Goal: Task Accomplishment & Management: Complete application form

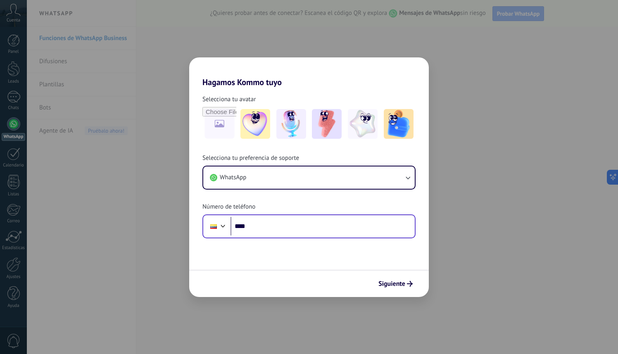
click at [325, 216] on div "Phone ****" at bounding box center [308, 226] width 213 height 24
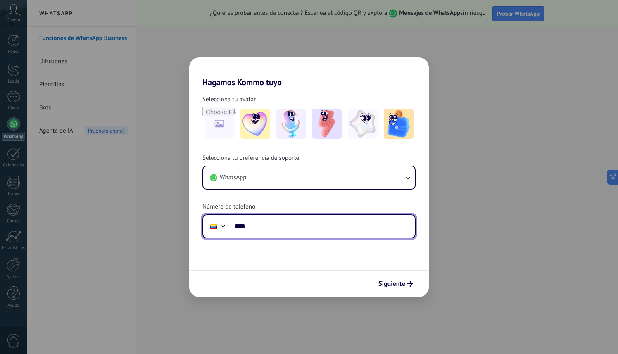
click at [319, 227] on input "****" at bounding box center [323, 226] width 184 height 19
type input "**********"
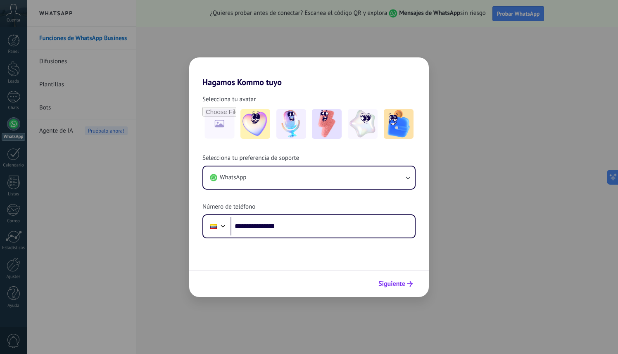
click at [406, 288] on button "Siguiente" at bounding box center [396, 284] width 42 height 14
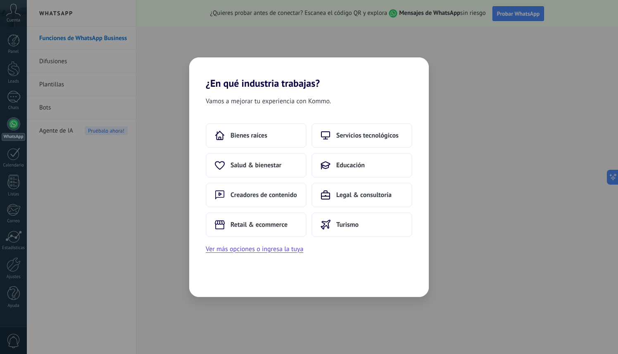
click at [435, 67] on div "¿En qué industria trabajas? Vamos a mejorar tu experiencia con Kommo. Bienes ra…" at bounding box center [309, 177] width 618 height 354
click at [275, 250] on button "Ver más opciones o ingresa la tuya" at bounding box center [255, 249] width 98 height 11
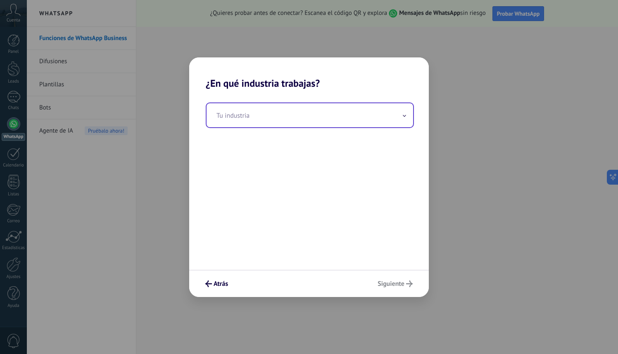
click at [274, 124] on input "text" at bounding box center [310, 115] width 207 height 24
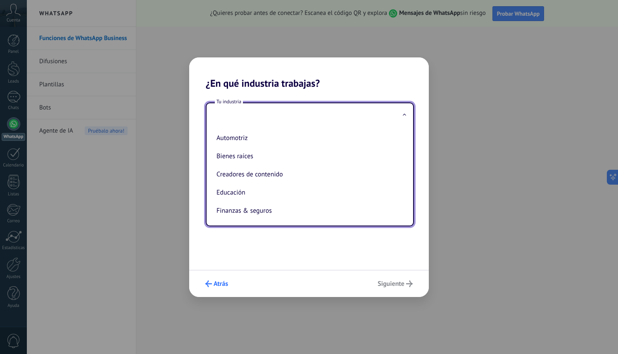
click at [213, 288] on button "Atrás" at bounding box center [217, 284] width 30 height 14
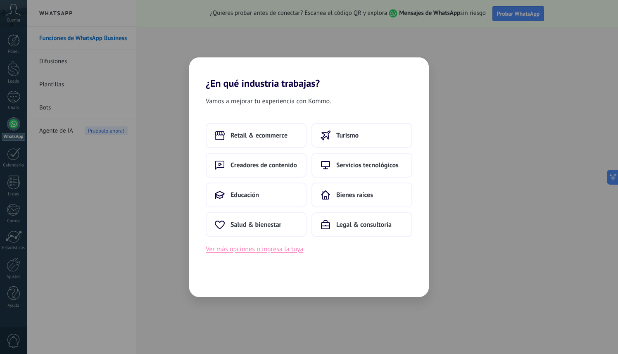
click at [265, 250] on button "Ver más opciones o ingresa la tuya" at bounding box center [255, 249] width 98 height 11
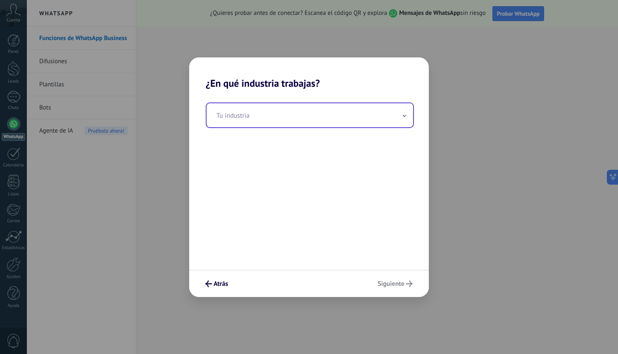
click at [269, 122] on input "text" at bounding box center [310, 115] width 207 height 24
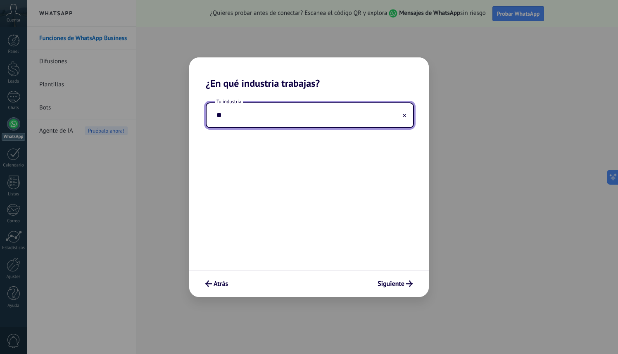
type input "*"
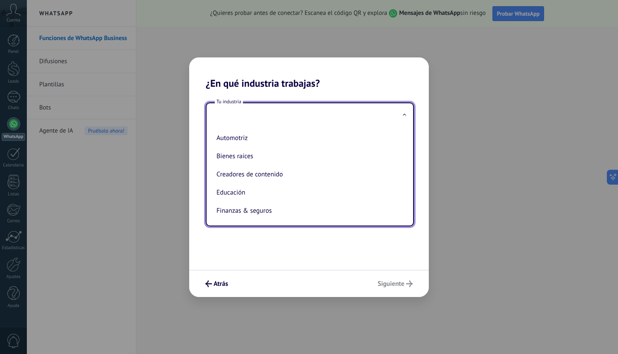
type input "*"
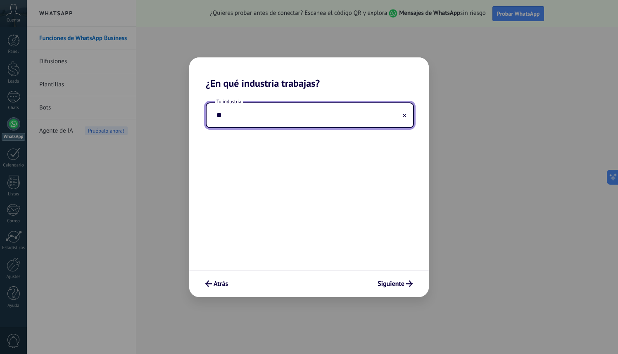
type input "*"
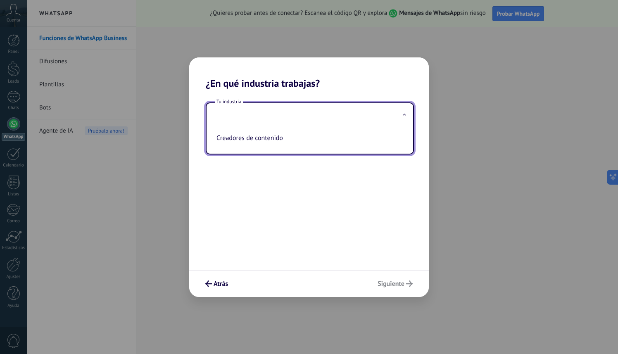
type input "*"
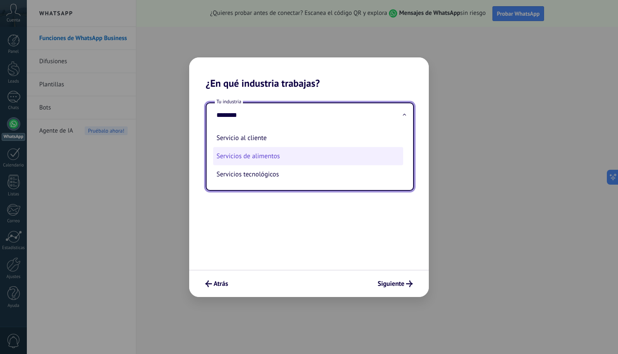
click at [248, 158] on li "Servicios de alimentos" at bounding box center [308, 156] width 190 height 18
type input "**********"
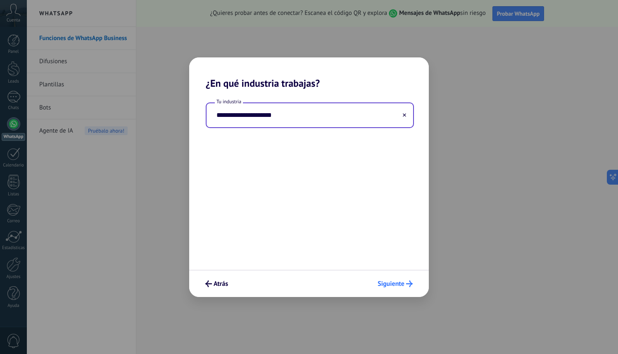
click at [397, 283] on span "Siguiente" at bounding box center [391, 284] width 27 height 6
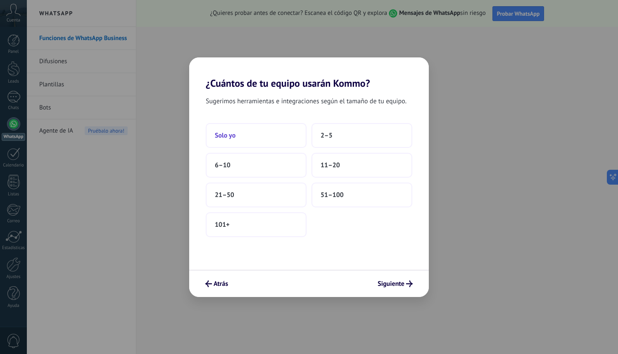
click at [269, 138] on button "Solo yo" at bounding box center [256, 135] width 101 height 25
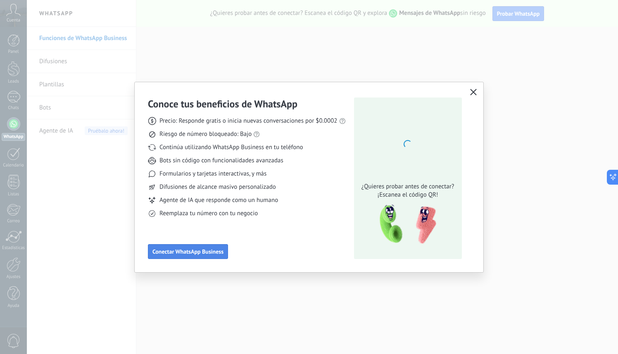
click at [197, 253] on span "Conectar WhatsApp Business" at bounding box center [187, 252] width 71 height 6
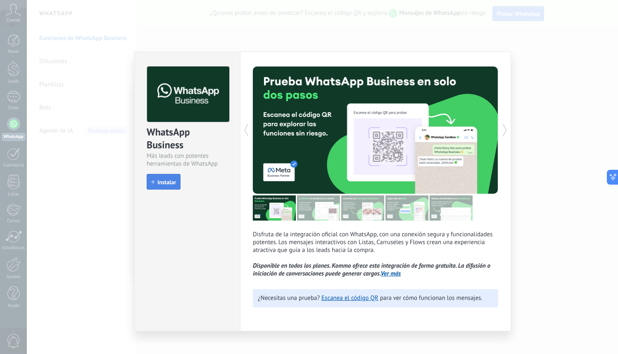
click at [175, 183] on span "Instalar" at bounding box center [166, 182] width 19 height 6
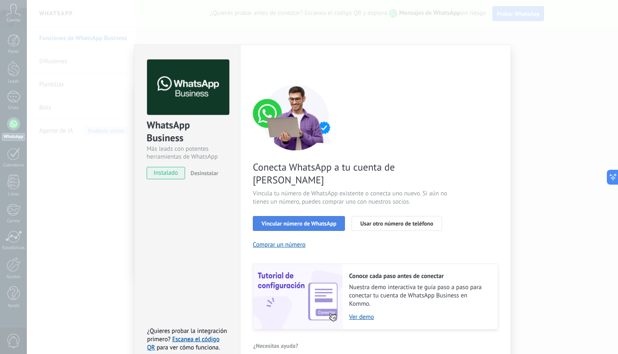
scroll to position [9, 0]
click at [322, 221] on span "Vincular número de WhatsApp" at bounding box center [299, 224] width 75 height 6
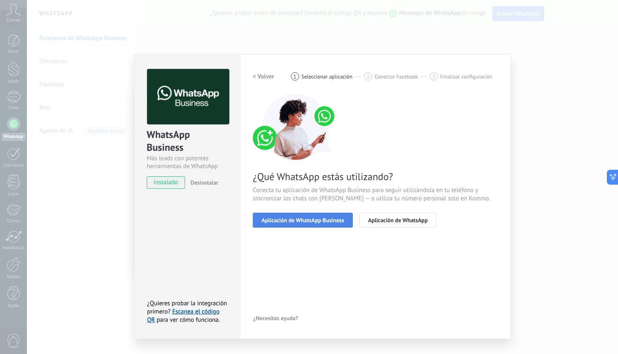
click at [316, 216] on button "Aplicación de WhatsApp Business" at bounding box center [303, 220] width 100 height 15
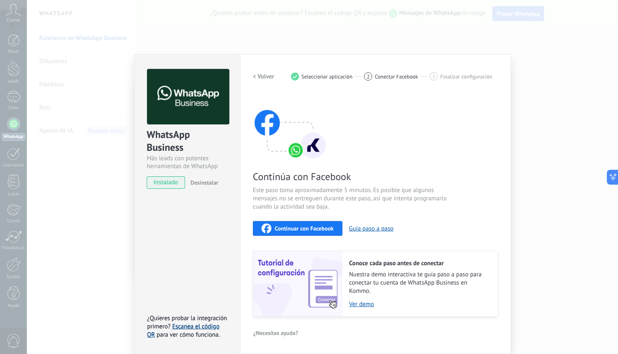
click at [195, 328] on link "Escanea el código QR" at bounding box center [183, 331] width 72 height 16
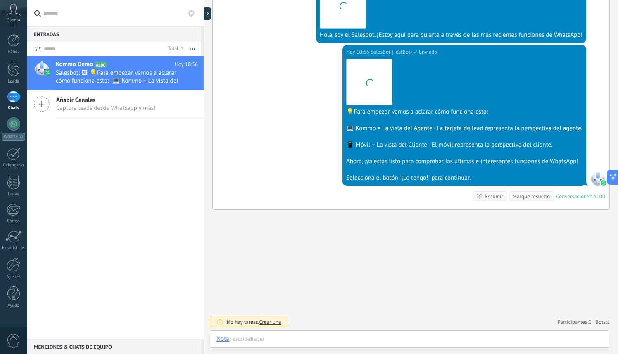
scroll to position [193, 0]
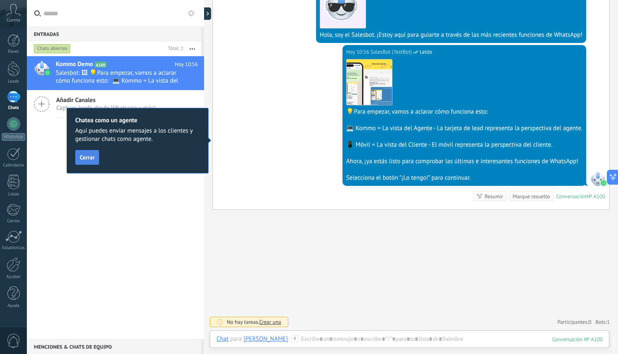
click at [93, 158] on span "Cerrar" at bounding box center [87, 158] width 15 height 6
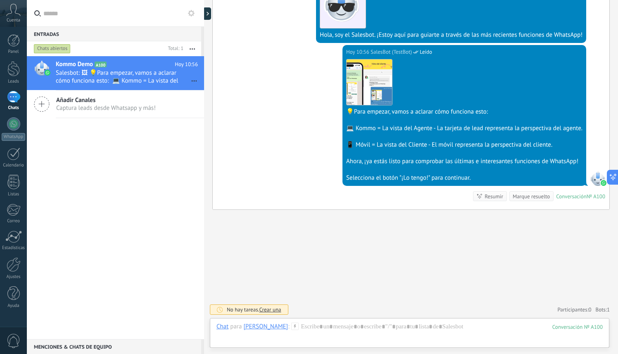
click at [140, 112] on div "Añadir Canales Captura leads desde Whatsapp y más!" at bounding box center [115, 104] width 177 height 28
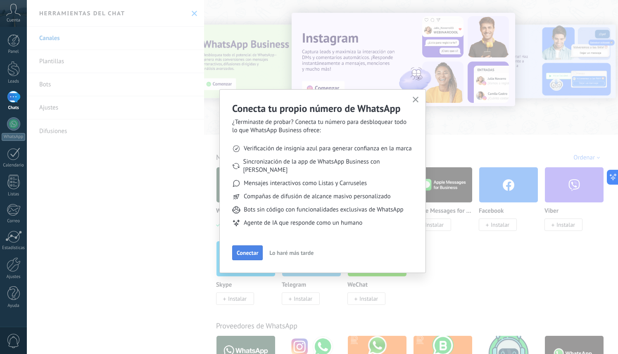
click at [256, 250] on span "Conectar" at bounding box center [247, 253] width 21 height 6
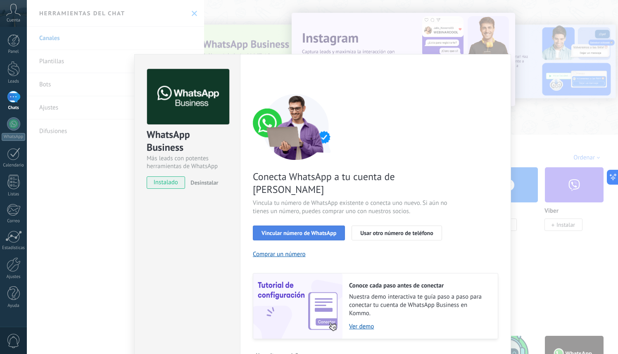
click at [326, 226] on button "Vincular número de WhatsApp" at bounding box center [299, 233] width 92 height 15
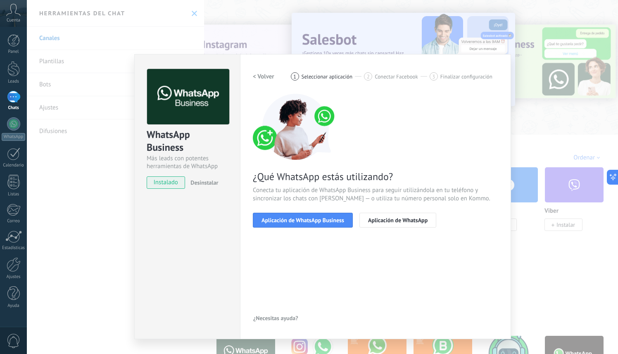
click at [326, 226] on button "Aplicación de WhatsApp Business" at bounding box center [303, 220] width 100 height 15
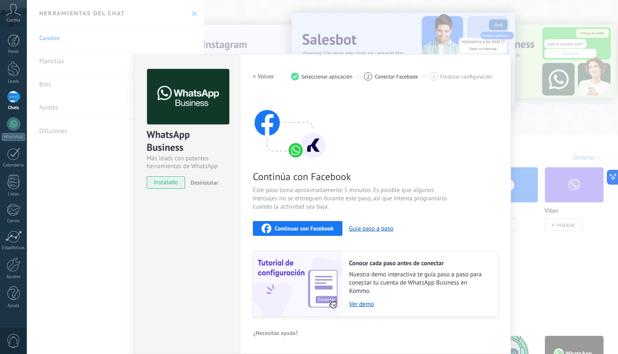
click at [326, 233] on div "Continuar con Facebook" at bounding box center [298, 229] width 72 height 10
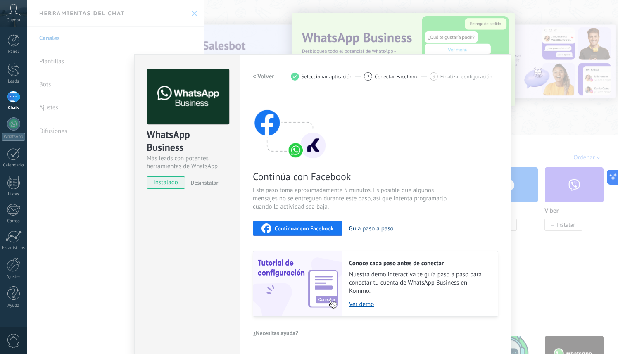
click at [372, 226] on button "Guía paso a paso" at bounding box center [371, 229] width 45 height 8
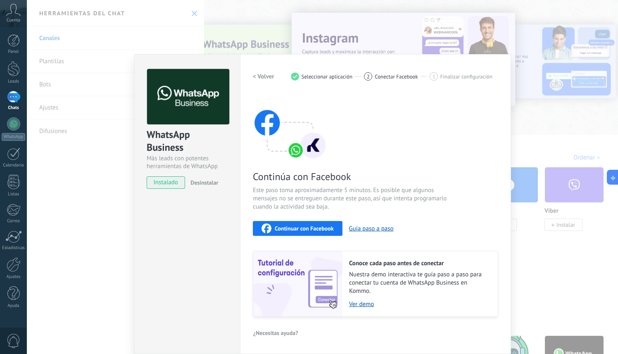
click at [328, 228] on span "Continuar con Facebook" at bounding box center [304, 229] width 59 height 6
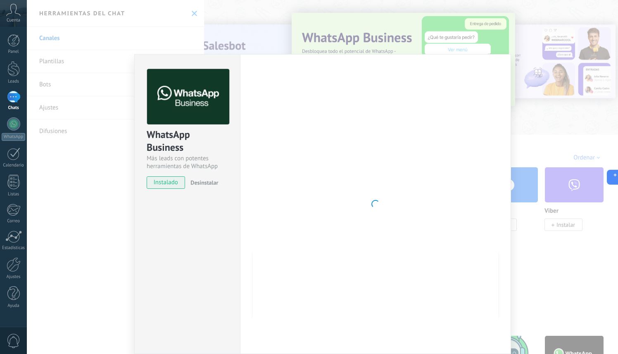
click at [395, 101] on div at bounding box center [375, 204] width 245 height 270
click at [533, 80] on div "WhatsApp Business Más leads con potentes herramientas de WhatsApp instalado Des…" at bounding box center [322, 177] width 591 height 354
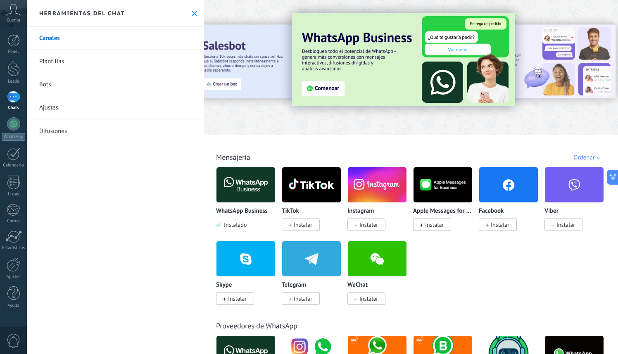
click at [246, 176] on img at bounding box center [245, 185] width 59 height 40
click at [247, 196] on img at bounding box center [245, 185] width 59 height 40
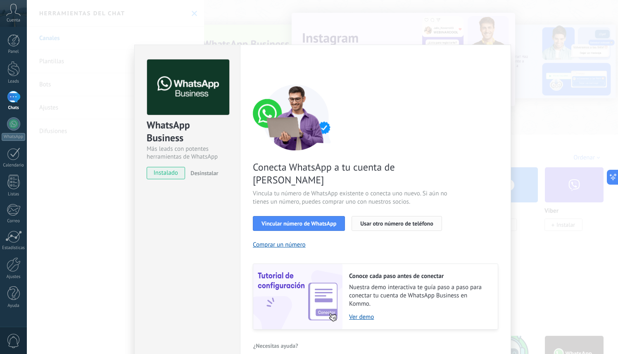
scroll to position [9, 0]
click at [388, 221] on span "Usar otro número de teléfono" at bounding box center [396, 224] width 73 height 6
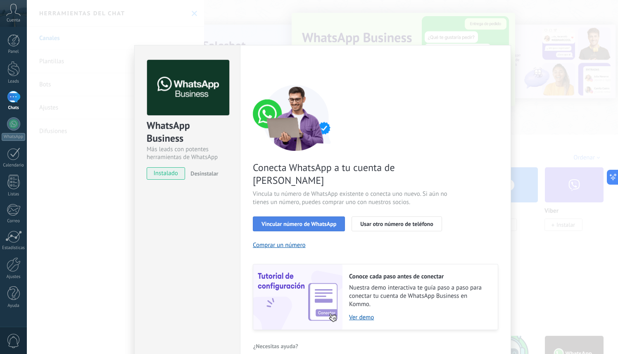
click at [323, 221] on span "Vincular número de WhatsApp" at bounding box center [299, 224] width 75 height 6
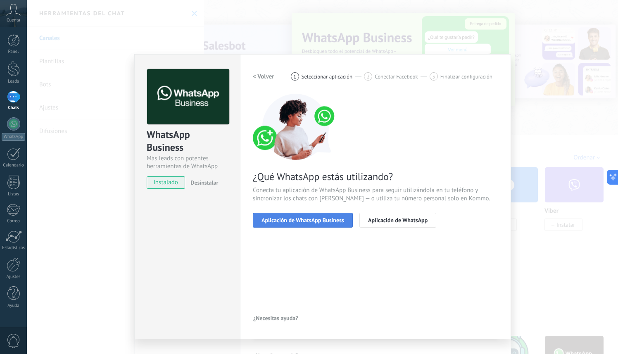
click at [324, 223] on span "Aplicación de WhatsApp Business" at bounding box center [303, 220] width 83 height 6
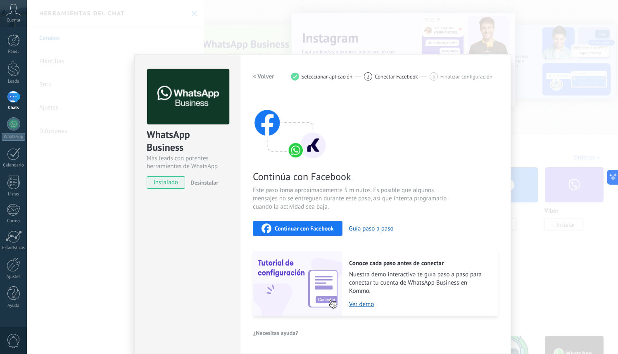
click at [323, 221] on button "Continuar con Facebook" at bounding box center [298, 228] width 90 height 15
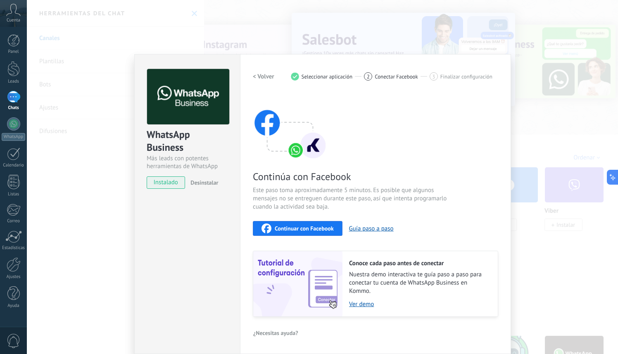
click at [354, 114] on div "Continúa con Facebook Este paso toma aproximadamente 5 minutos. Es posible que …" at bounding box center [375, 205] width 245 height 223
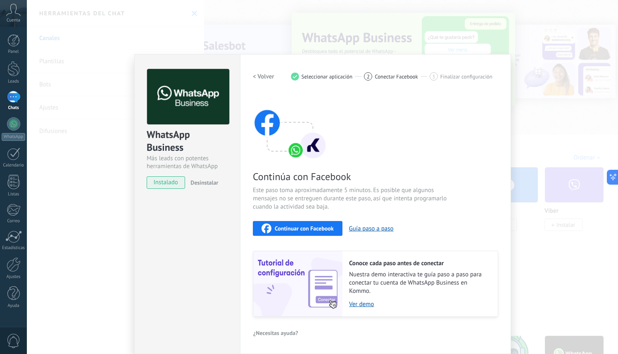
click at [543, 90] on div "WhatsApp Business Más leads con potentes herramientas de WhatsApp instalado Des…" at bounding box center [322, 177] width 591 height 354
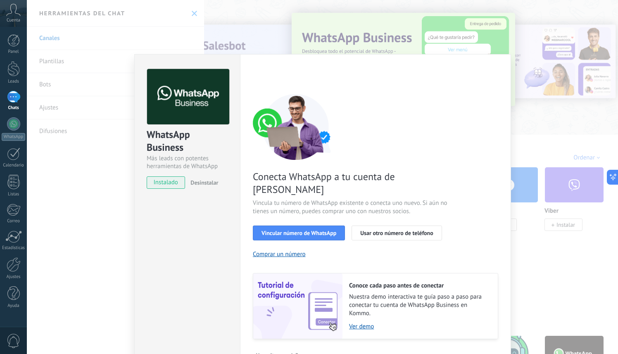
click at [543, 90] on div "WhatsApp Business Más leads con potentes herramientas de WhatsApp instalado Des…" at bounding box center [322, 177] width 591 height 354
